Goal: Task Accomplishment & Management: Manage account settings

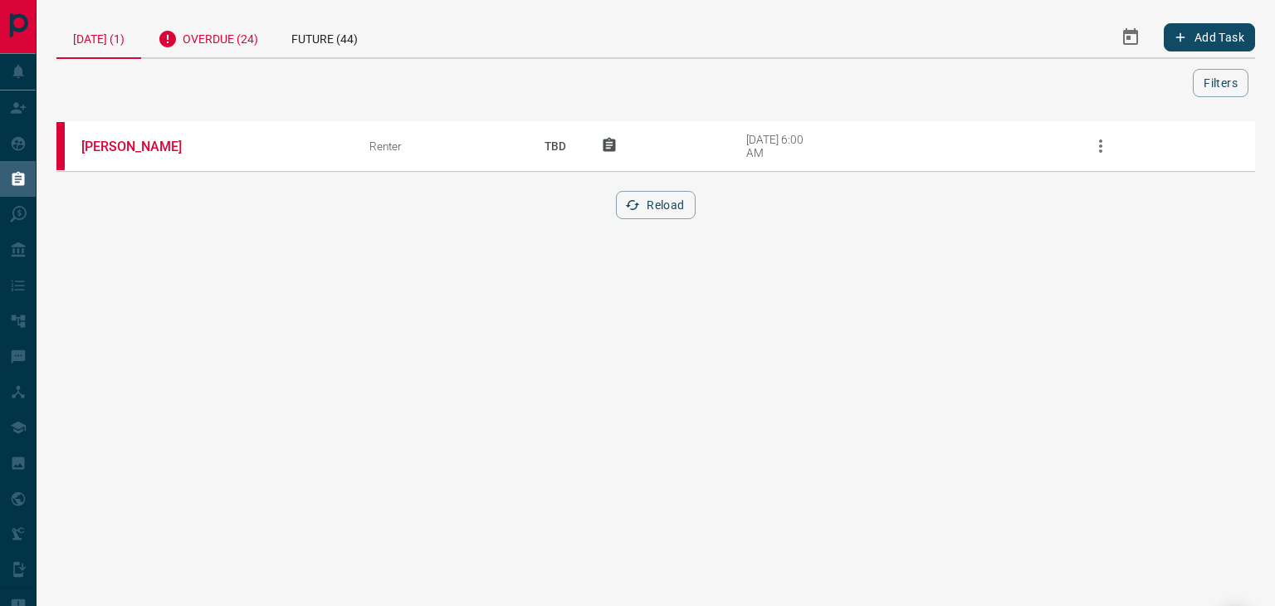
click at [229, 31] on div "Overdue (24)" at bounding box center [208, 37] width 134 height 41
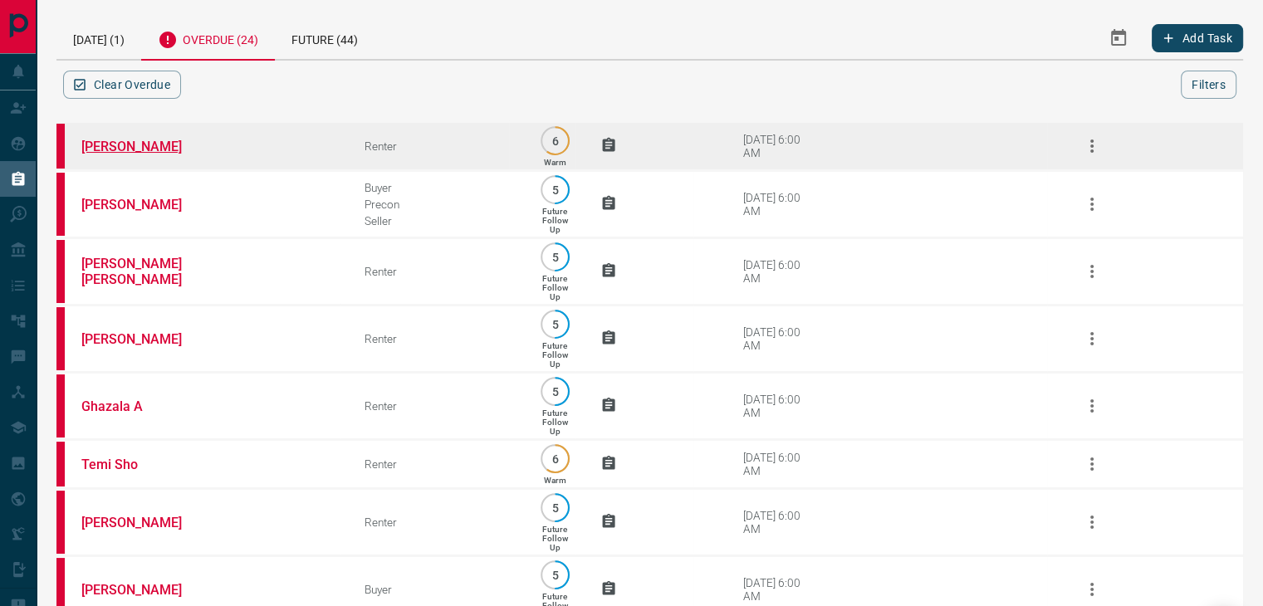
click at [139, 140] on link "[PERSON_NAME]" at bounding box center [143, 147] width 125 height 16
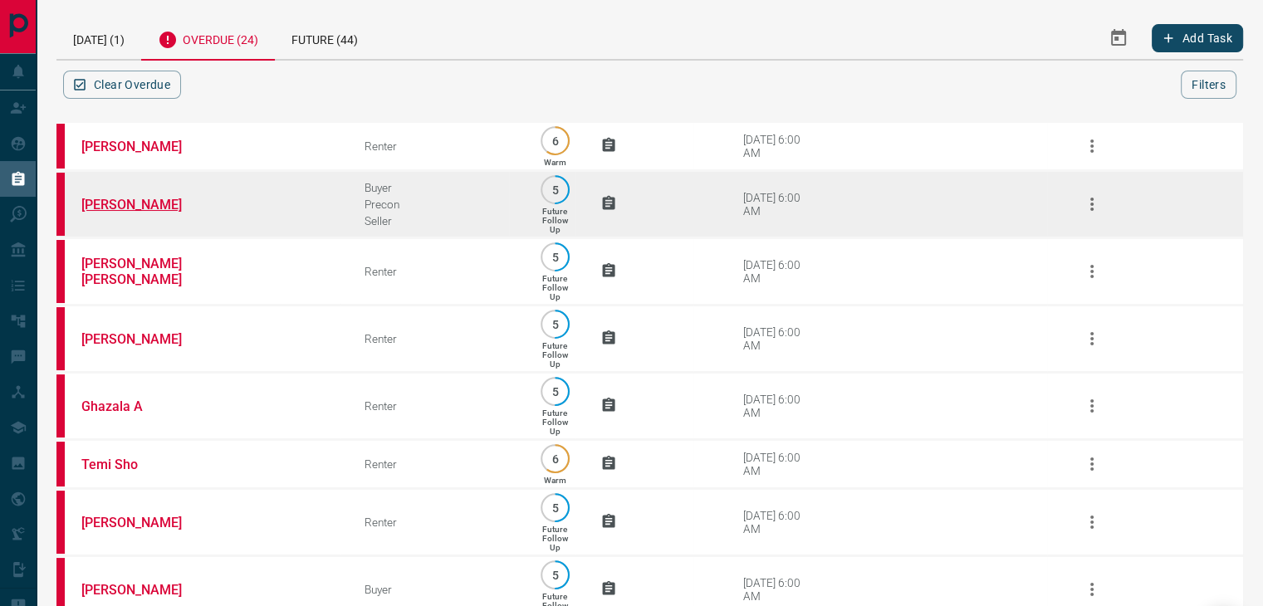
click at [127, 203] on link "[PERSON_NAME]" at bounding box center [143, 205] width 125 height 16
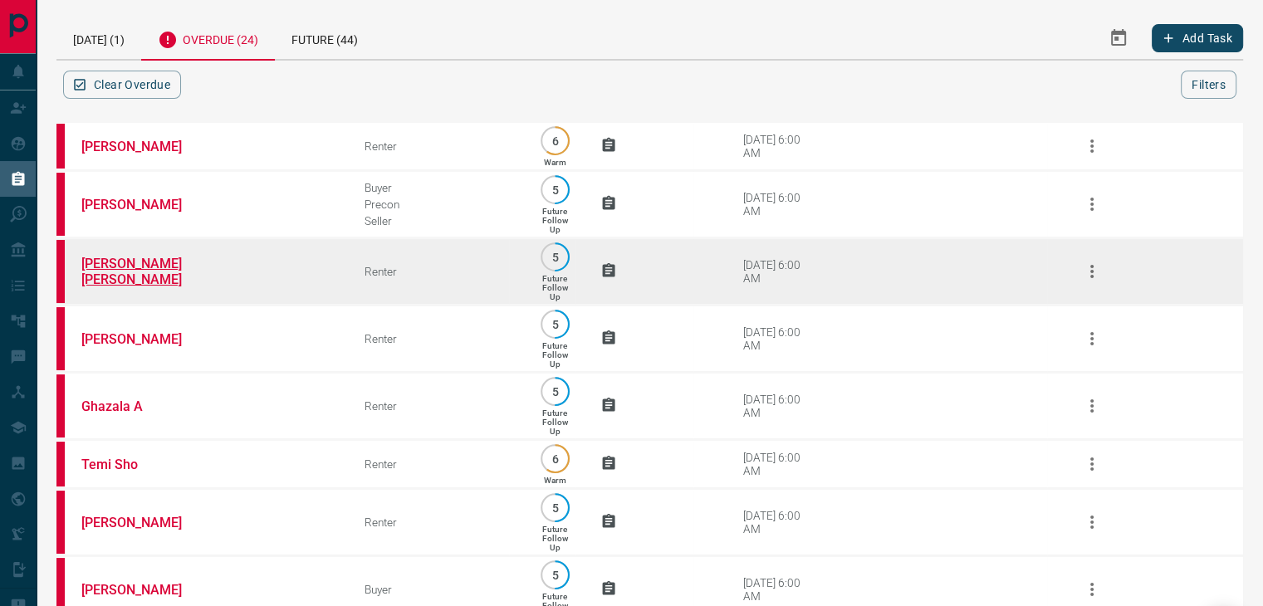
click at [129, 272] on link "[PERSON_NAME] [PERSON_NAME]" at bounding box center [143, 272] width 125 height 32
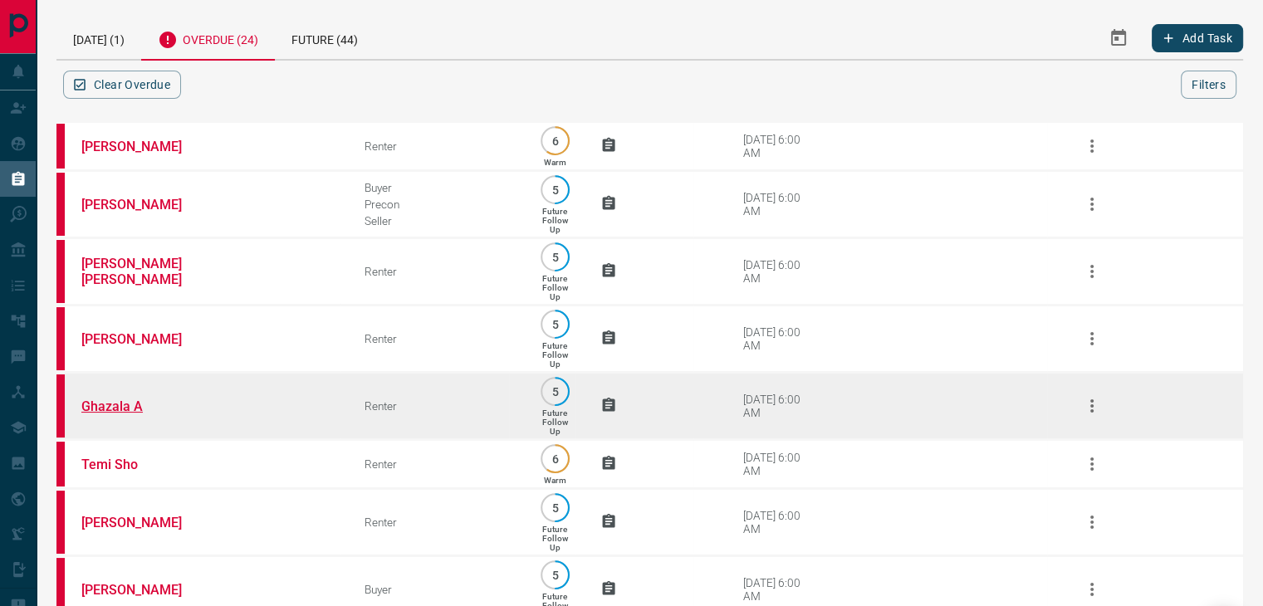
click at [113, 406] on link "Ghazala A" at bounding box center [143, 407] width 125 height 16
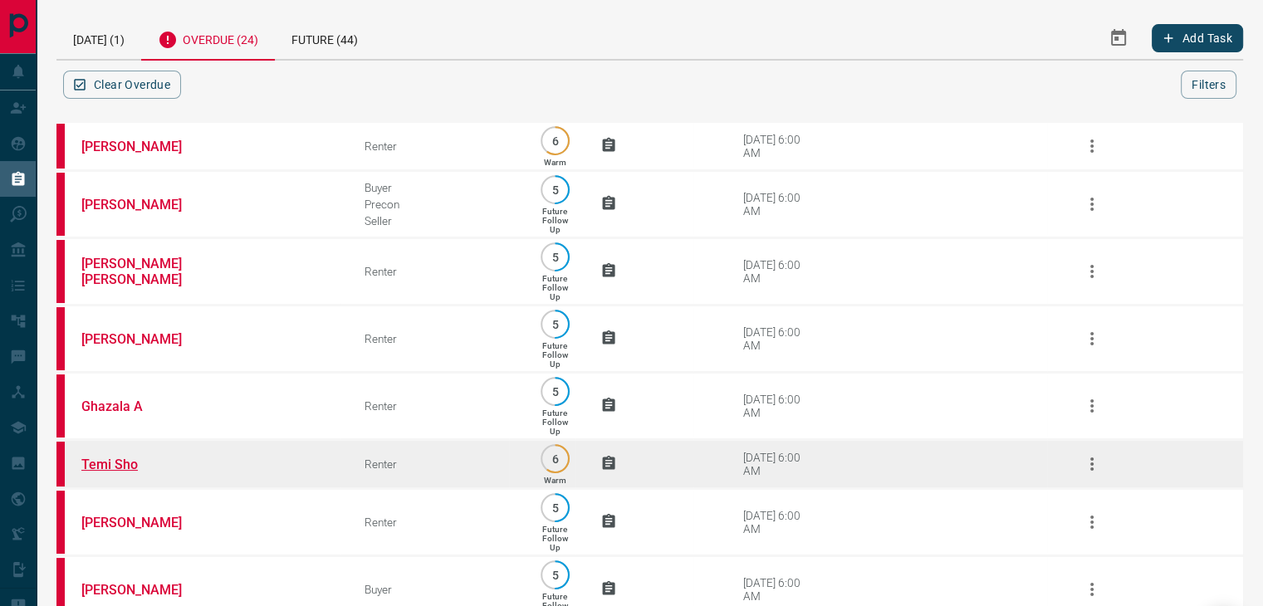
click at [125, 468] on link "Temi Sho" at bounding box center [143, 465] width 125 height 16
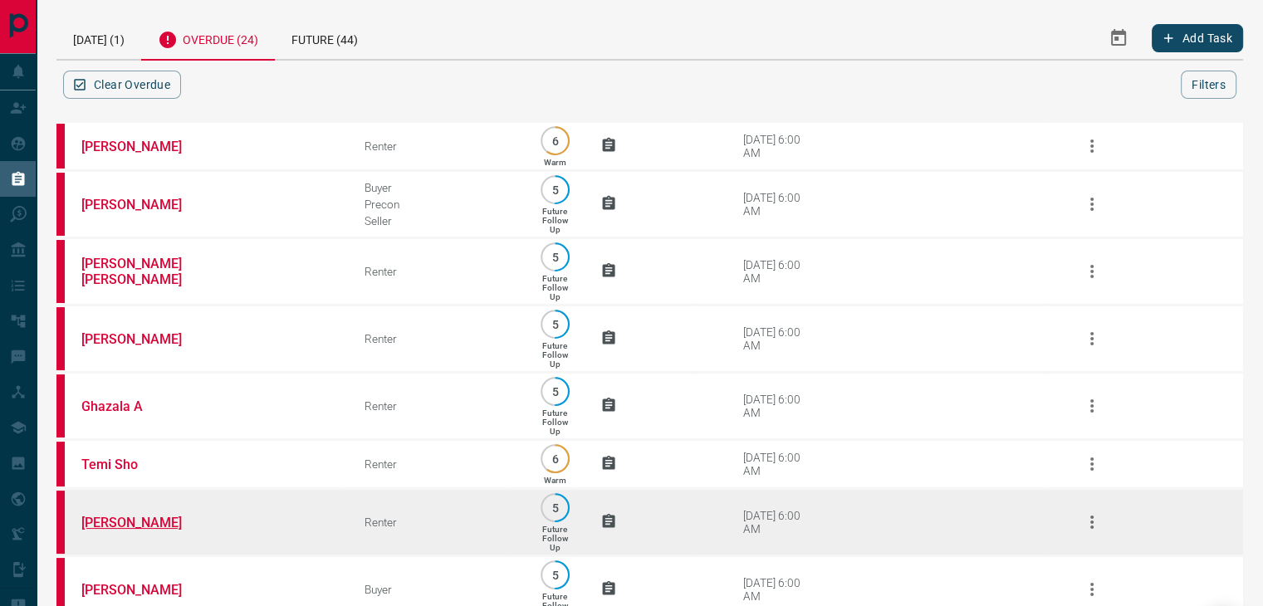
click at [177, 527] on link "[PERSON_NAME]" at bounding box center [143, 523] width 125 height 16
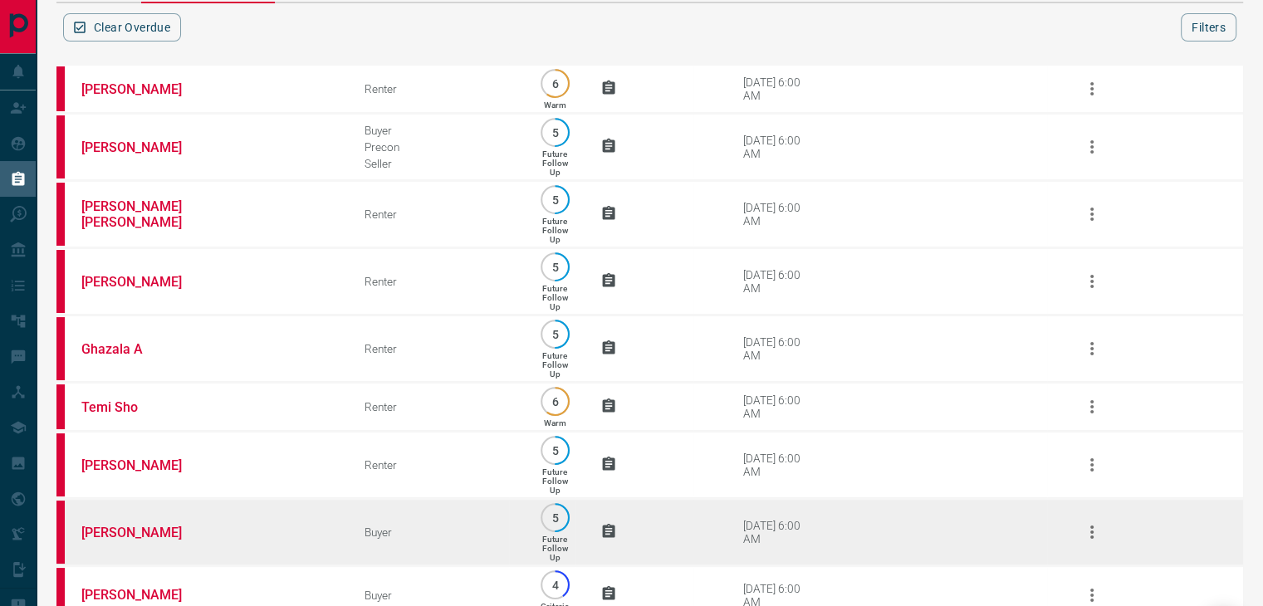
scroll to position [83, 0]
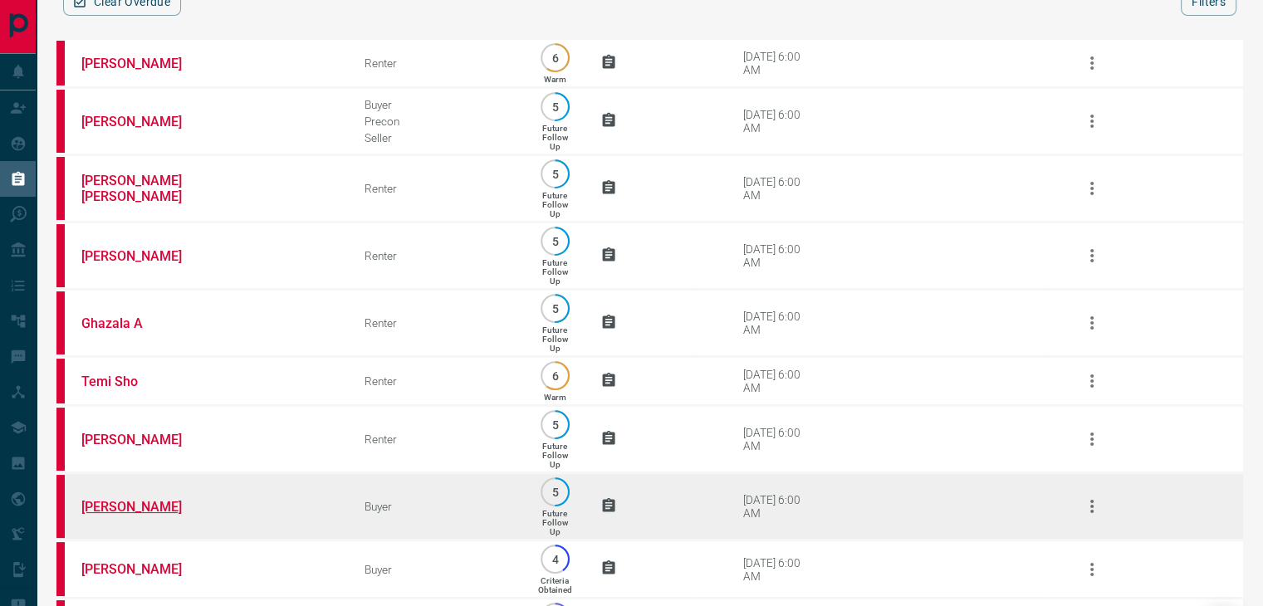
click at [135, 515] on link "[PERSON_NAME]" at bounding box center [143, 507] width 125 height 16
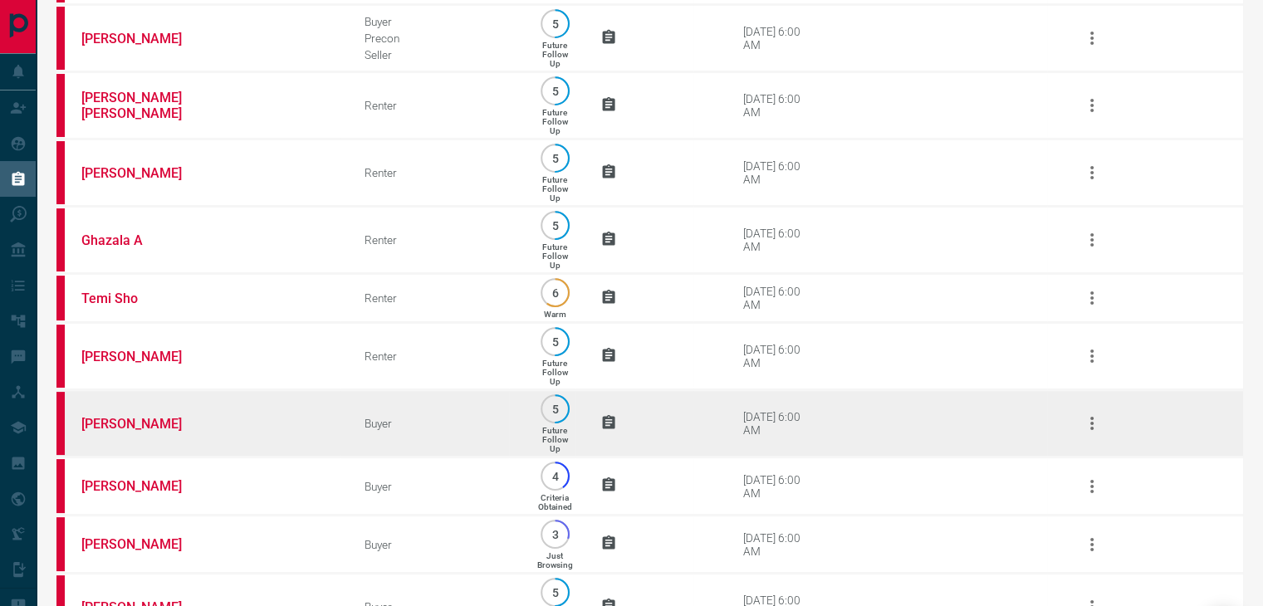
scroll to position [0, 0]
